Goal: Information Seeking & Learning: Learn about a topic

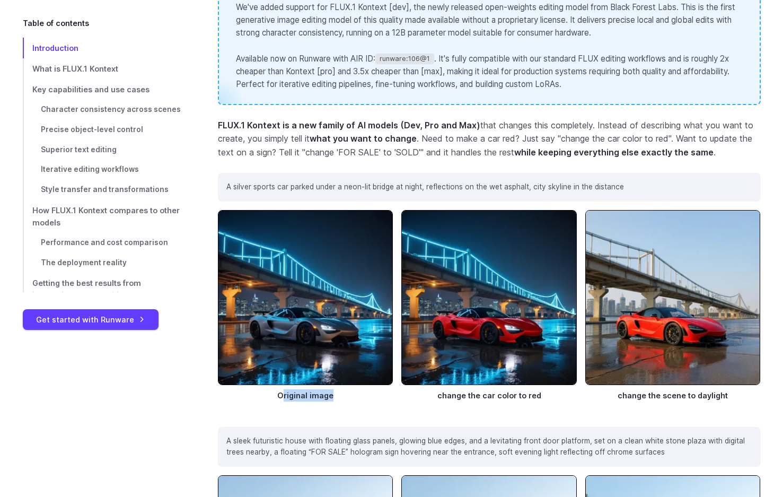
drag, startPoint x: 284, startPoint y: 393, endPoint x: 387, endPoint y: 395, distance: 103.4
click at [387, 395] on figcaption "Original image" at bounding box center [306, 393] width 176 height 16
drag, startPoint x: 447, startPoint y: 421, endPoint x: 453, endPoint y: 420, distance: 6.4
click at [450, 420] on section "Introduction Doing simple edits to an image has always been way harder than it …" at bounding box center [489, 307] width 543 height 903
drag, startPoint x: 460, startPoint y: 405, endPoint x: 563, endPoint y: 406, distance: 102.4
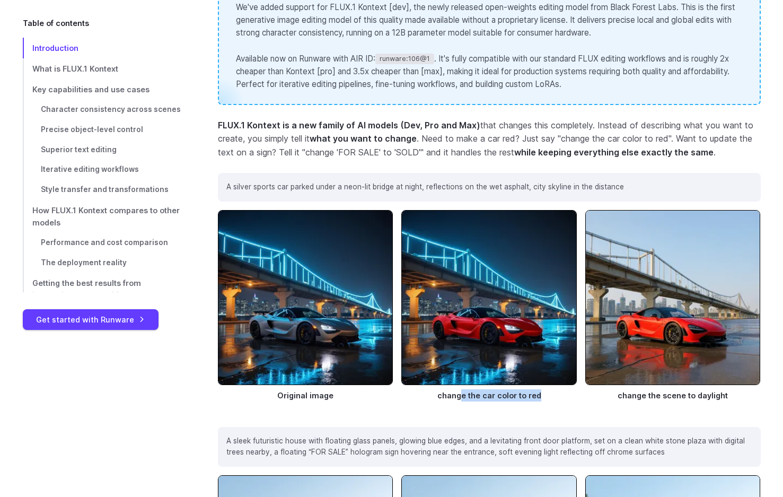
click at [562, 398] on figure "change the car color to red" at bounding box center [490, 311] width 176 height 203
click at [560, 415] on section "Introduction Doing simple edits to an image has always been way harder than it …" at bounding box center [489, 307] width 543 height 903
drag, startPoint x: 621, startPoint y: 405, endPoint x: 742, endPoint y: 404, distance: 120.4
click at [753, 394] on figure "change the scene to daylight" at bounding box center [674, 311] width 176 height 203
click at [732, 412] on figure "change the scene to daylight" at bounding box center [674, 311] width 176 height 203
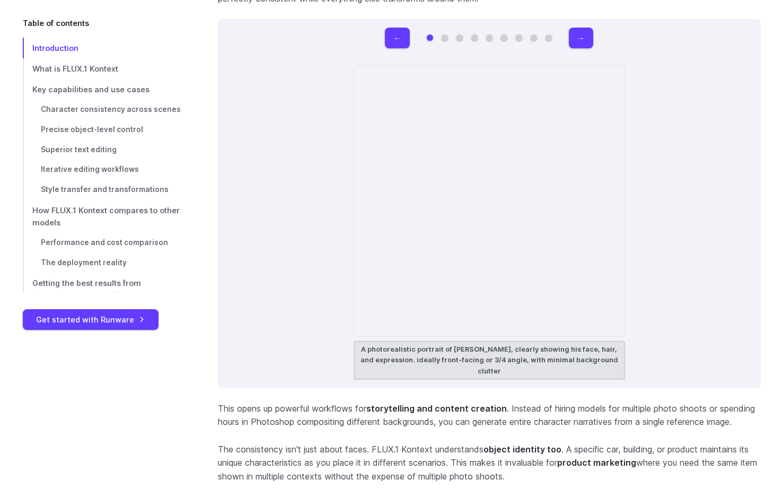
scroll to position [2917, 0]
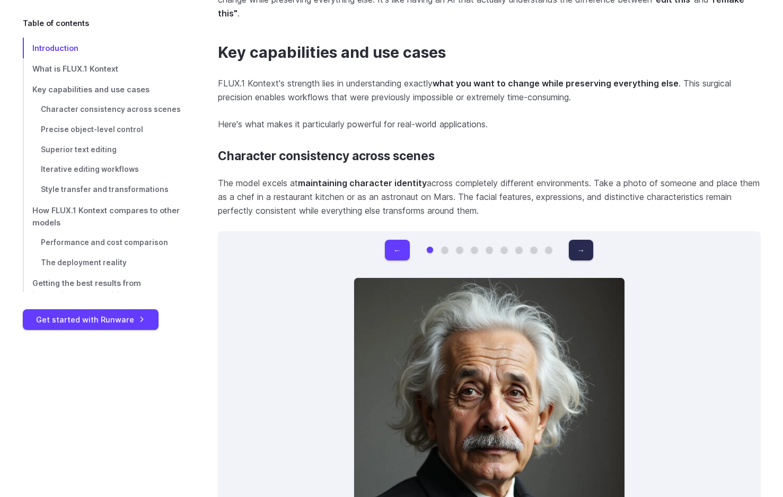
click at [581, 251] on button "→" at bounding box center [581, 250] width 24 height 21
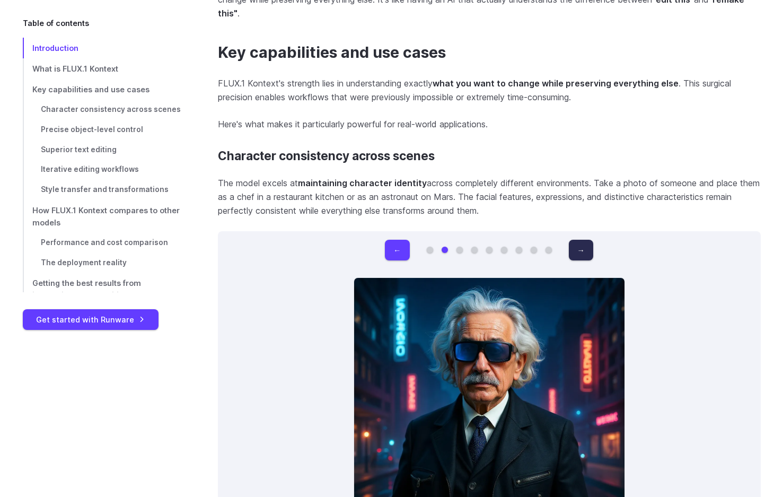
click at [579, 251] on button "→" at bounding box center [581, 250] width 24 height 21
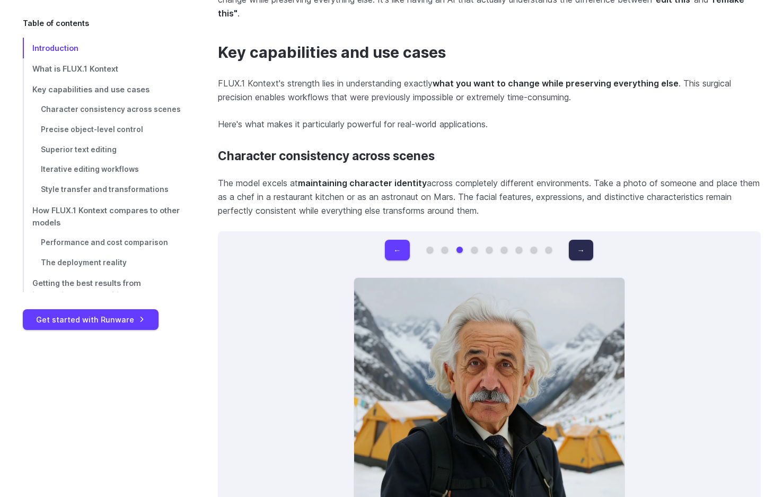
click at [579, 251] on button "→" at bounding box center [581, 250] width 24 height 21
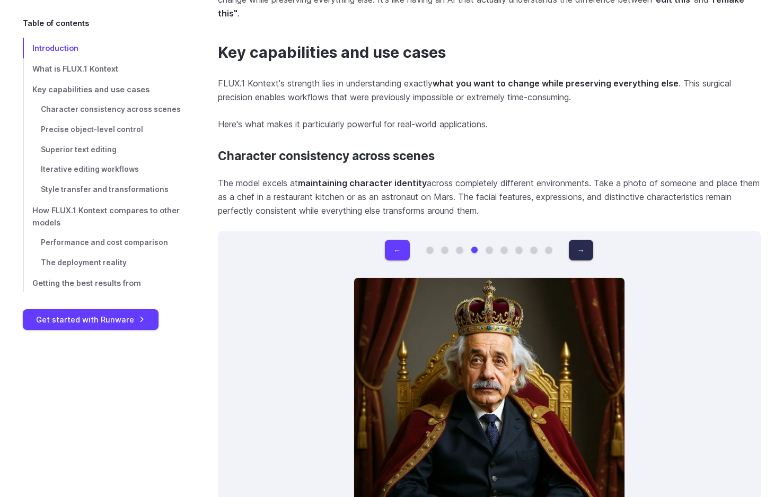
click at [579, 251] on button "→" at bounding box center [581, 250] width 24 height 21
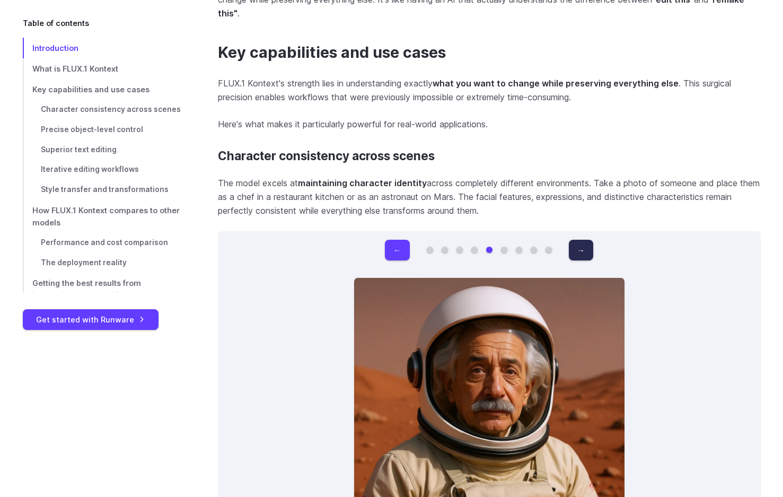
drag, startPoint x: 579, startPoint y: 251, endPoint x: 573, endPoint y: 255, distance: 7.1
click at [573, 255] on button "→" at bounding box center [581, 250] width 24 height 21
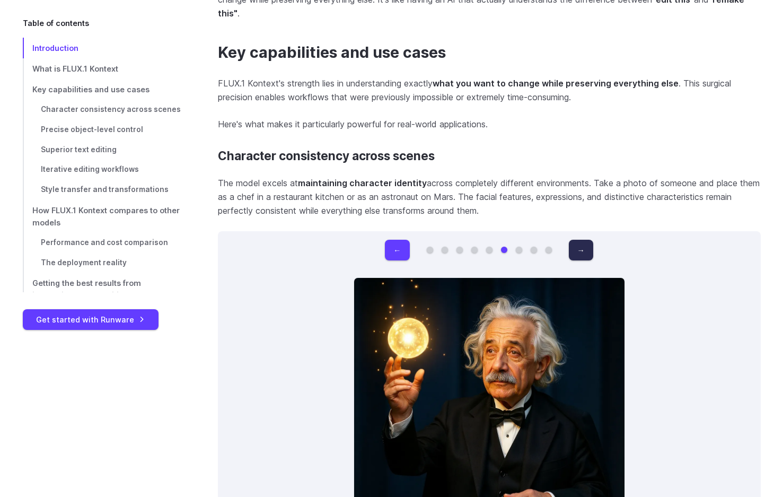
click at [573, 255] on button "→" at bounding box center [581, 250] width 24 height 21
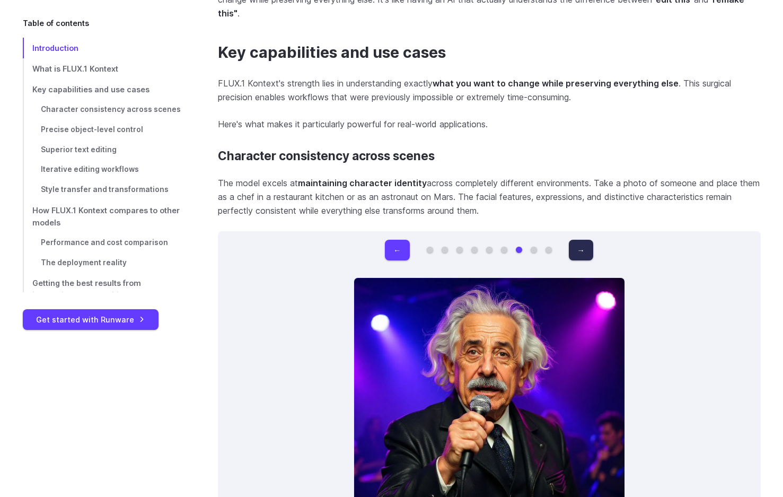
click at [573, 255] on button "→" at bounding box center [581, 250] width 24 height 21
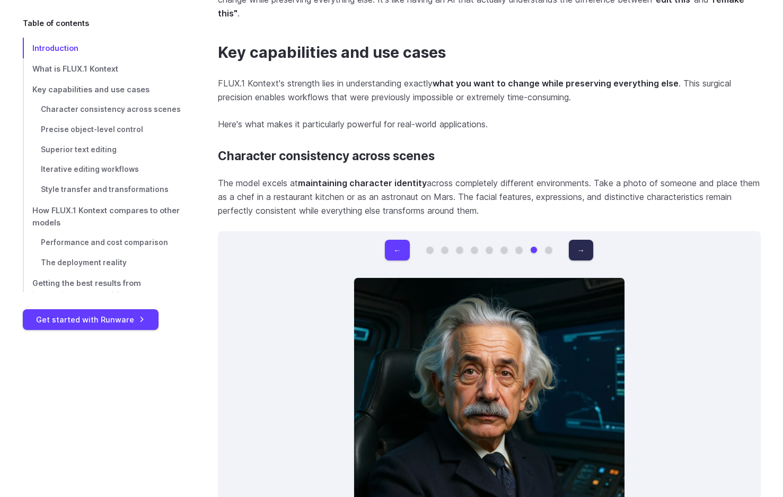
click at [573, 255] on button "→" at bounding box center [581, 250] width 24 height 21
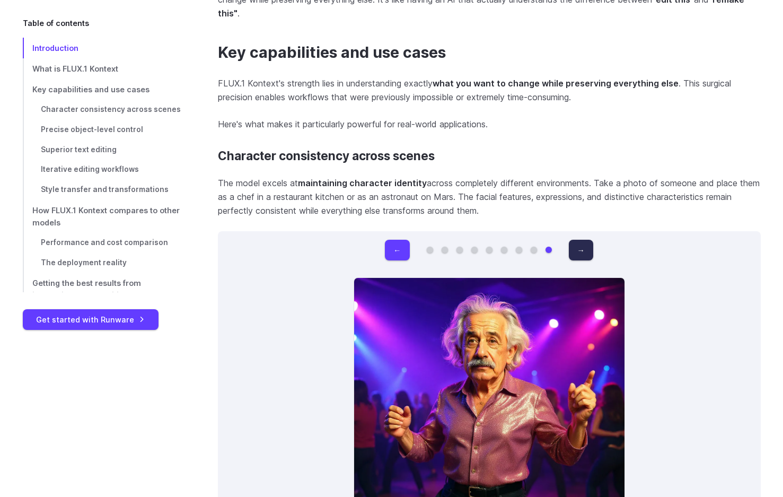
click at [573, 255] on button "→" at bounding box center [581, 250] width 24 height 21
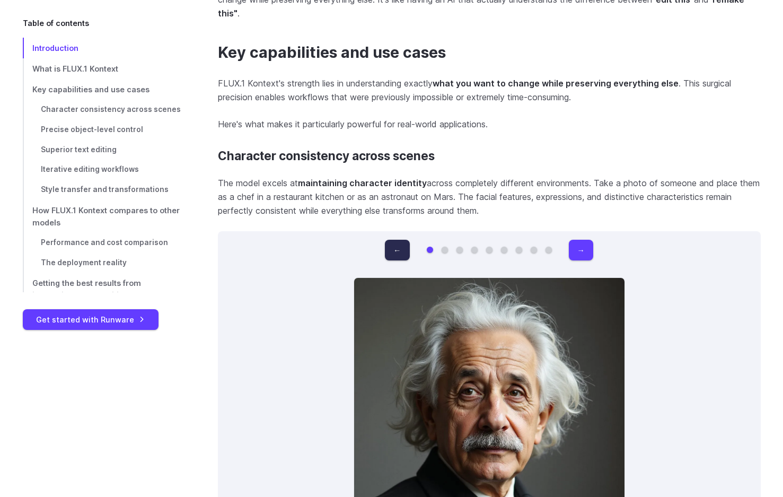
click at [405, 256] on button "←" at bounding box center [397, 250] width 24 height 21
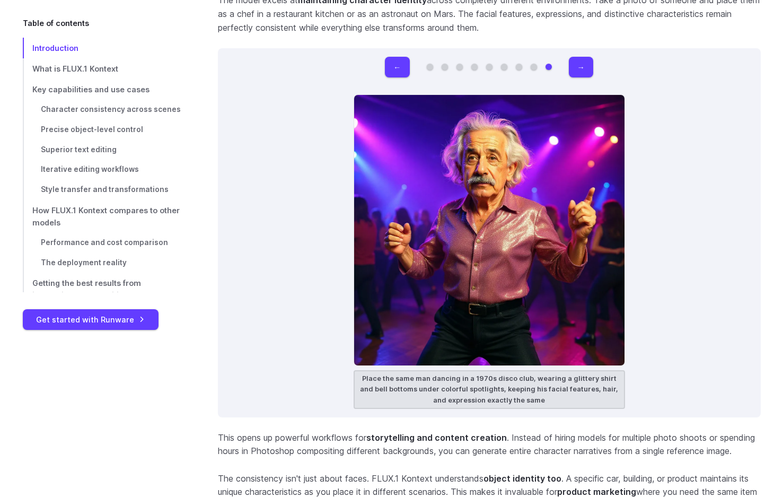
scroll to position [3076, 0]
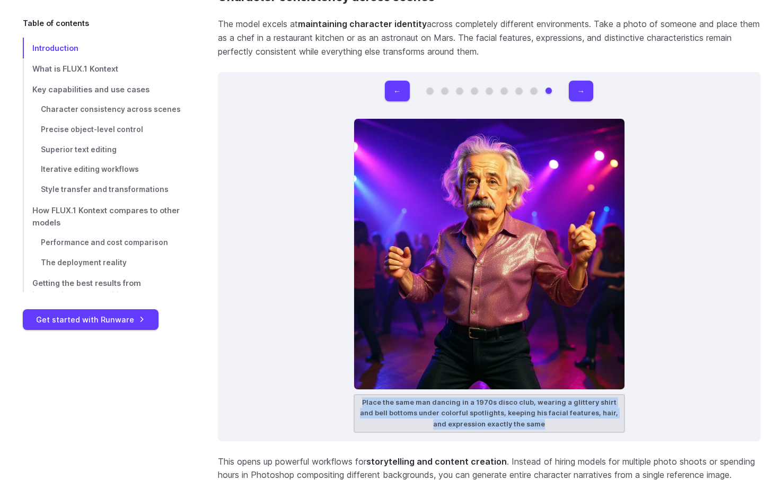
drag, startPoint x: 545, startPoint y: 426, endPoint x: 360, endPoint y: 407, distance: 185.6
click at [360, 407] on figcaption "Place the same man dancing in a 1970s disco club, wearing a glittery shirt and …" at bounding box center [490, 413] width 272 height 39
copy figcaption "Place the same man dancing in a 1970s disco club, wearing a glittery shirt and …"
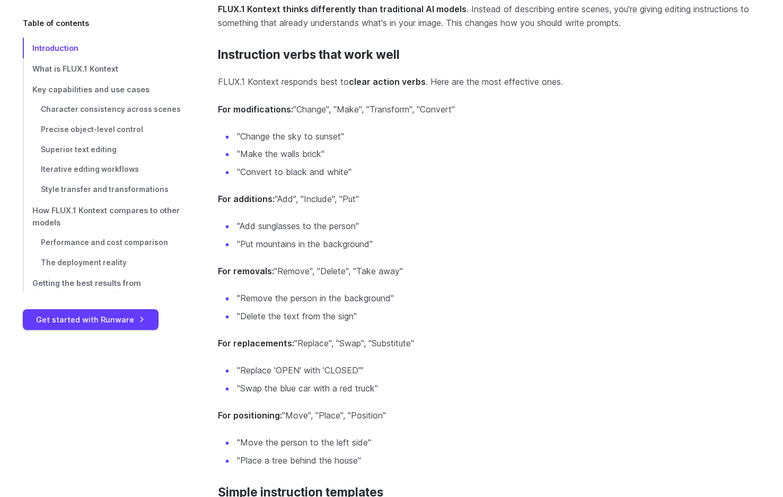
scroll to position [8707, 0]
